Goal: Task Accomplishment & Management: Use online tool/utility

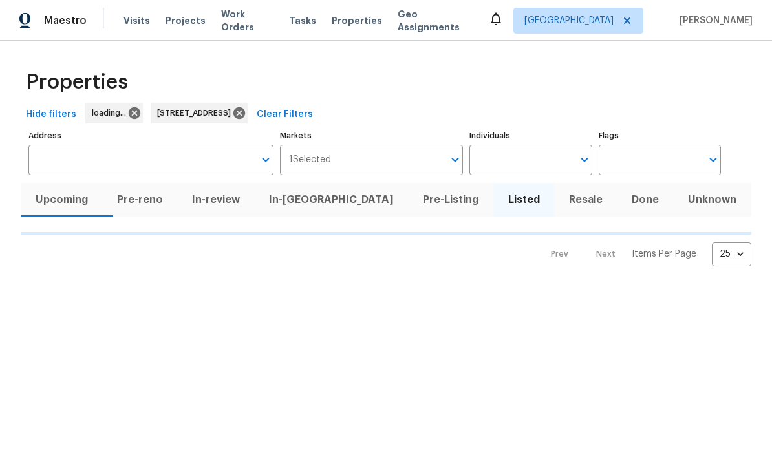
type input "3309 Red Oak Cir N Burnsville MN 55337"
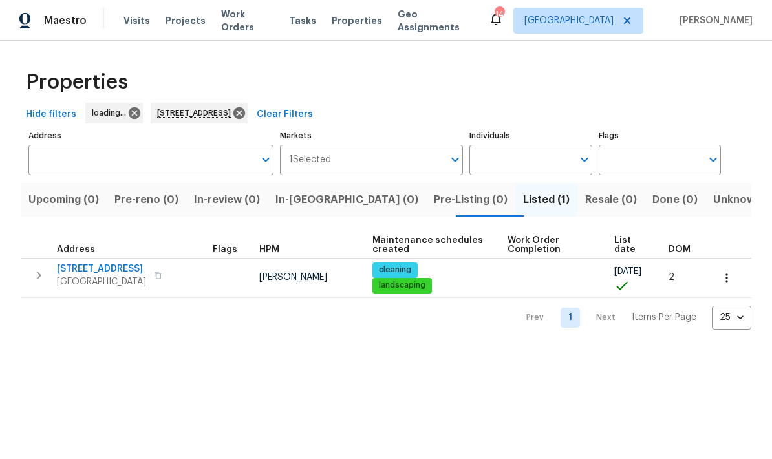
type input "3309 Red Oak Cir N Burnsville MN 55337"
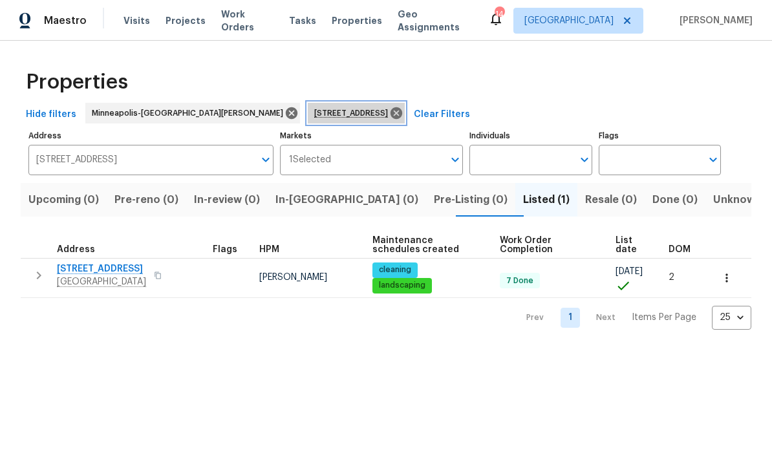
click at [391, 116] on icon at bounding box center [397, 113] width 12 height 12
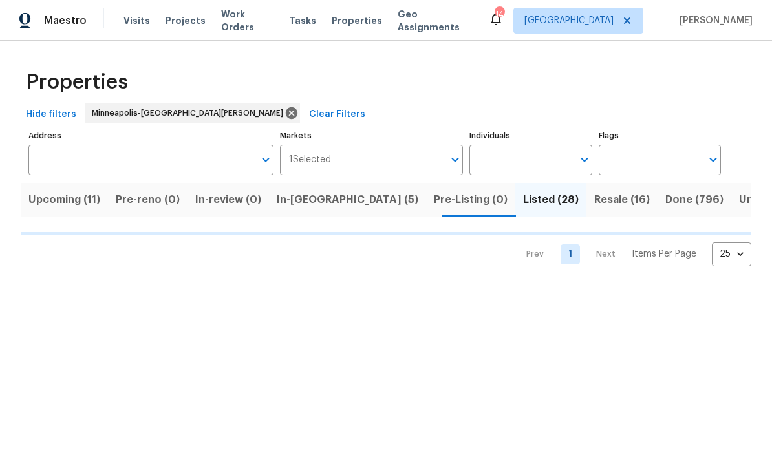
click at [306, 204] on span "In-reno (5)" at bounding box center [348, 200] width 142 height 18
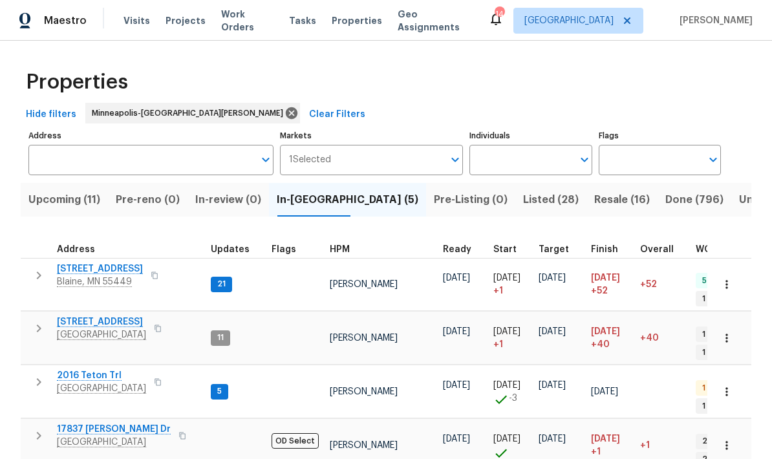
scroll to position [10, 2]
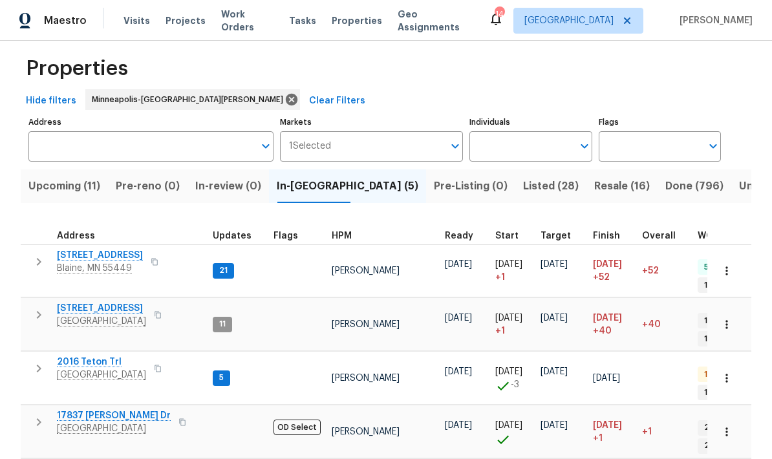
scroll to position [-1, 0]
click at [47, 177] on span "Upcoming (11)" at bounding box center [64, 186] width 72 height 18
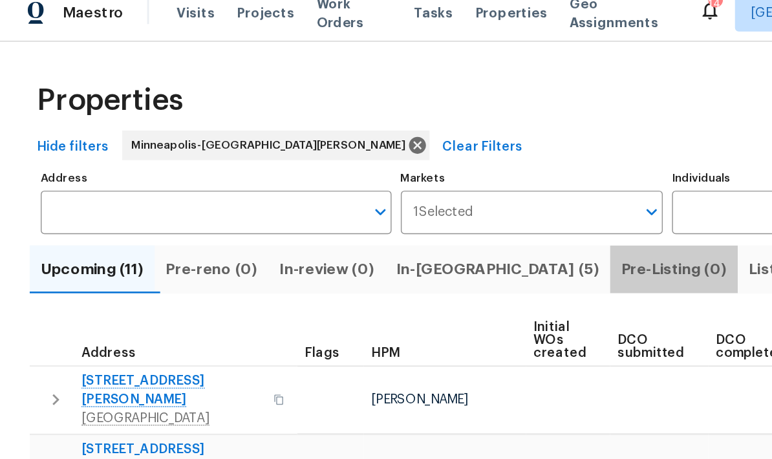
click at [337, 196] on span "In-reno (5)" at bounding box center [348, 200] width 142 height 18
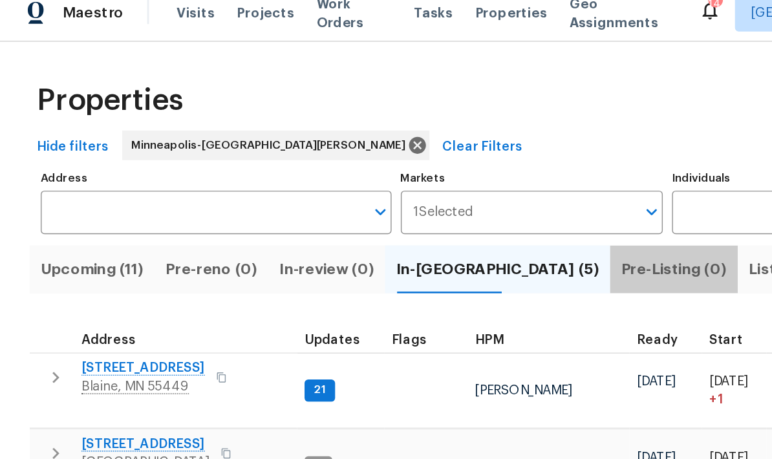
click at [205, 145] on input "Address" at bounding box center [141, 160] width 226 height 30
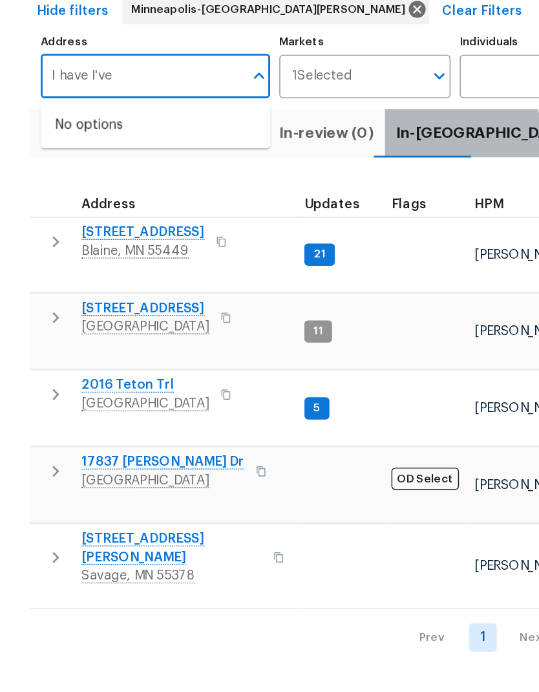
type input "I have I've"
click at [92, 275] on span "Blaine, MN 55449" at bounding box center [100, 281] width 86 height 13
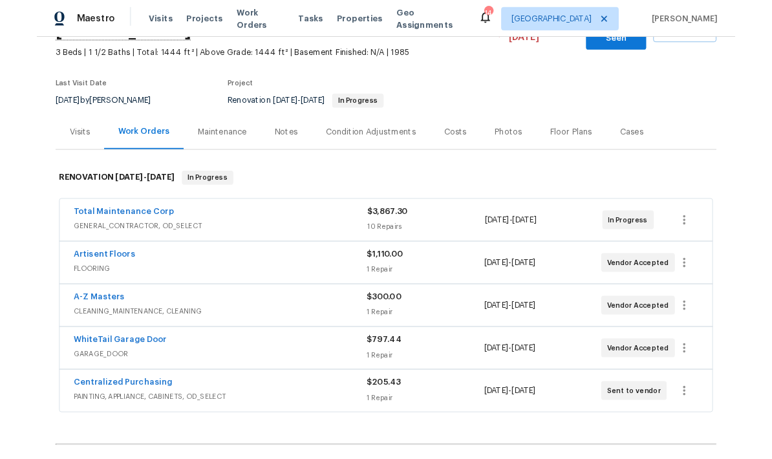
scroll to position [89, 0]
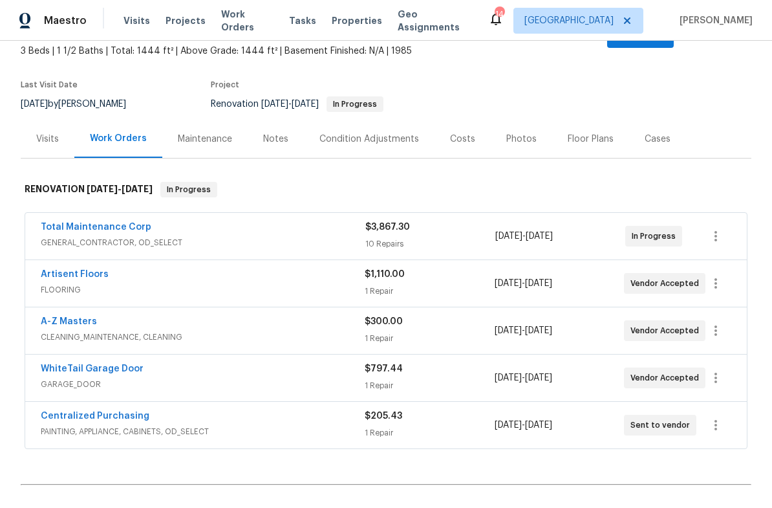
click at [64, 222] on link "Total Maintenance Corp" at bounding box center [96, 226] width 111 height 9
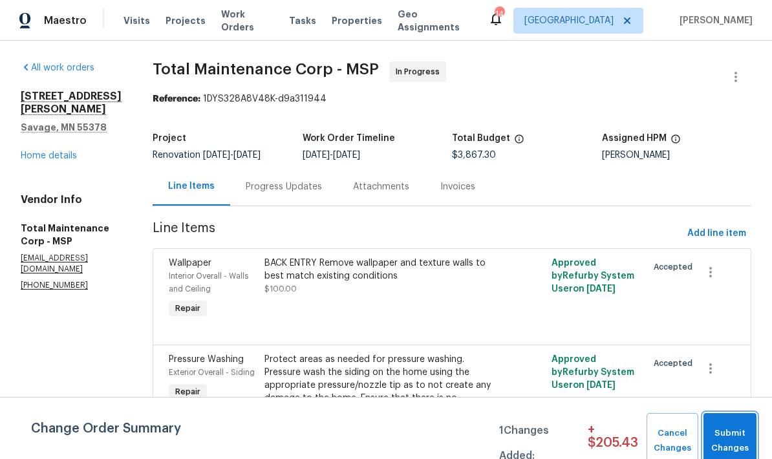
click at [722, 431] on span "Submit Changes" at bounding box center [730, 441] width 40 height 30
click at [724, 435] on span "Submit Changes" at bounding box center [730, 441] width 40 height 30
